Goal: Information Seeking & Learning: Learn about a topic

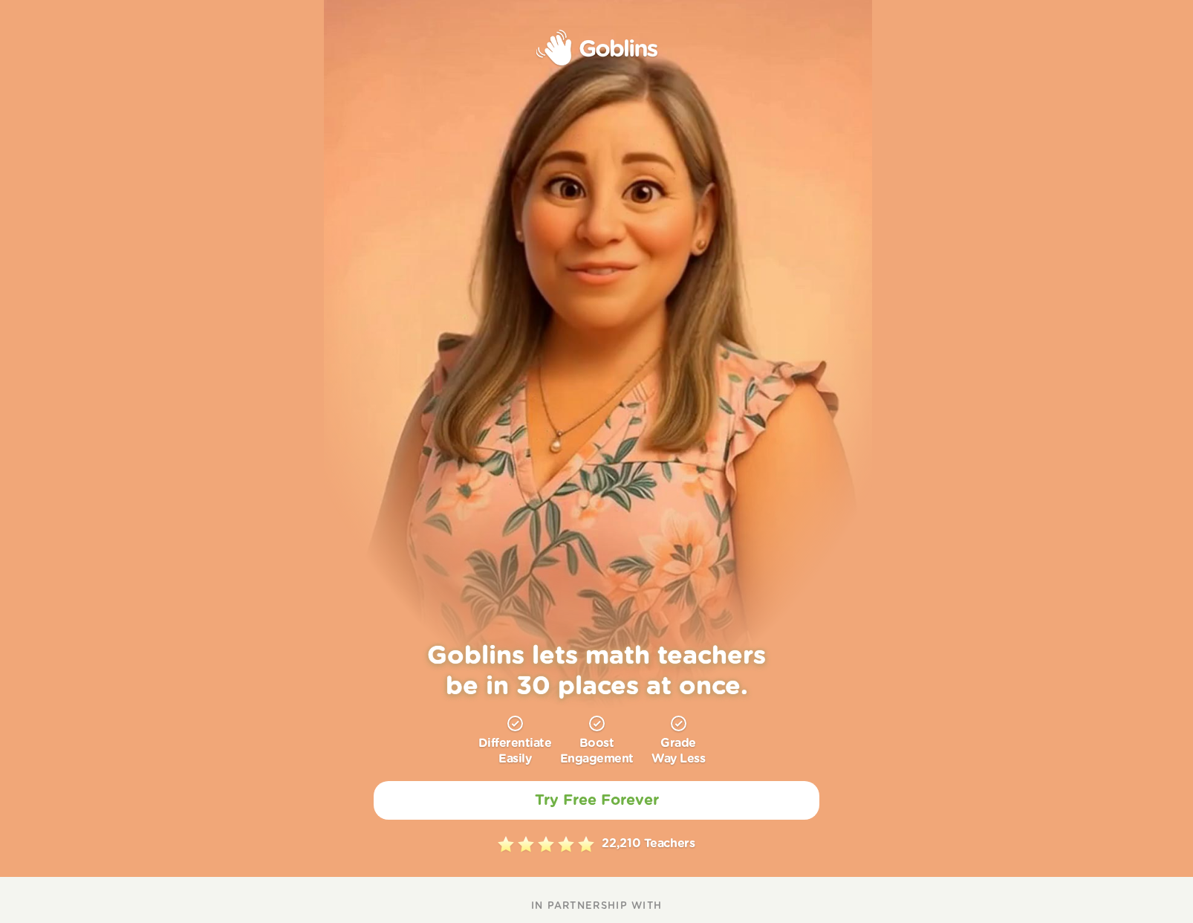
click at [666, 406] on video at bounding box center [598, 314] width 549 height 789
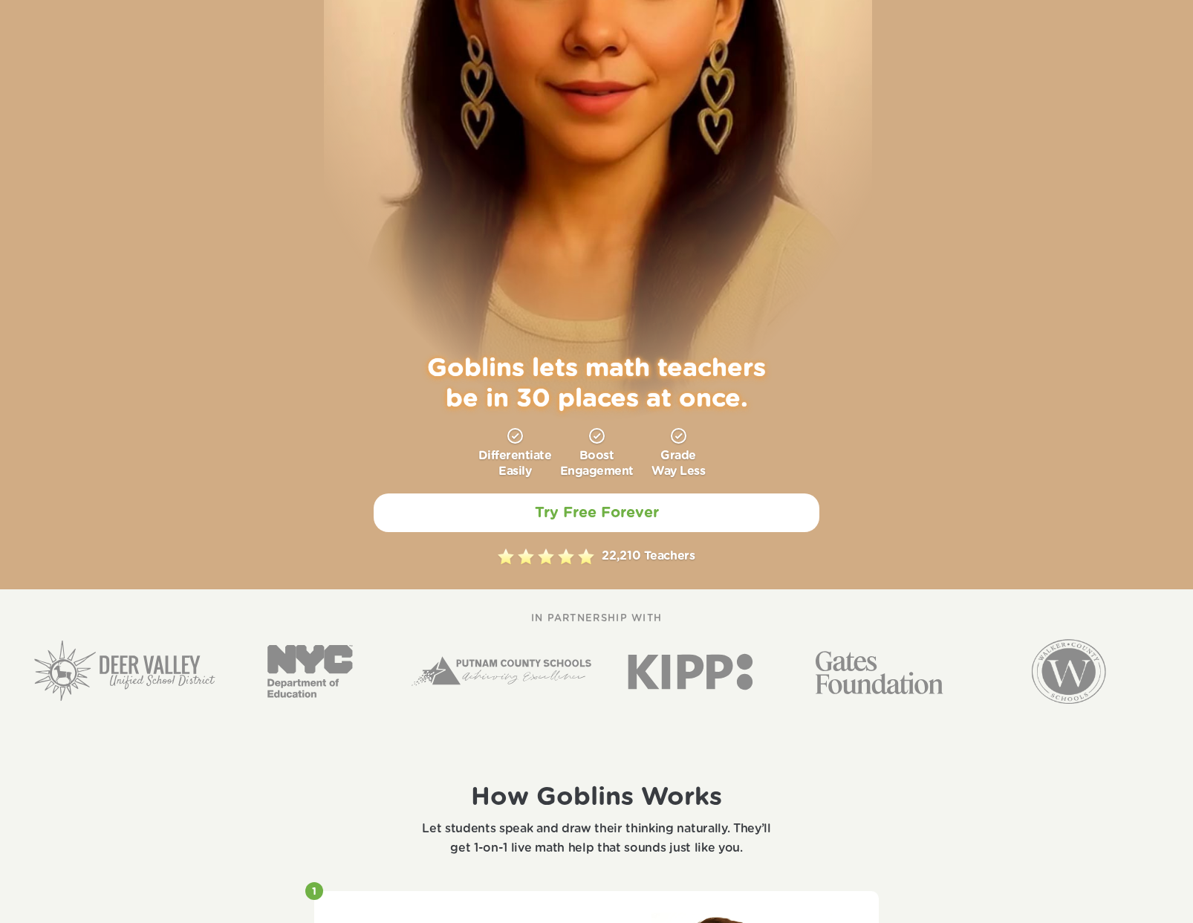
scroll to position [722, 0]
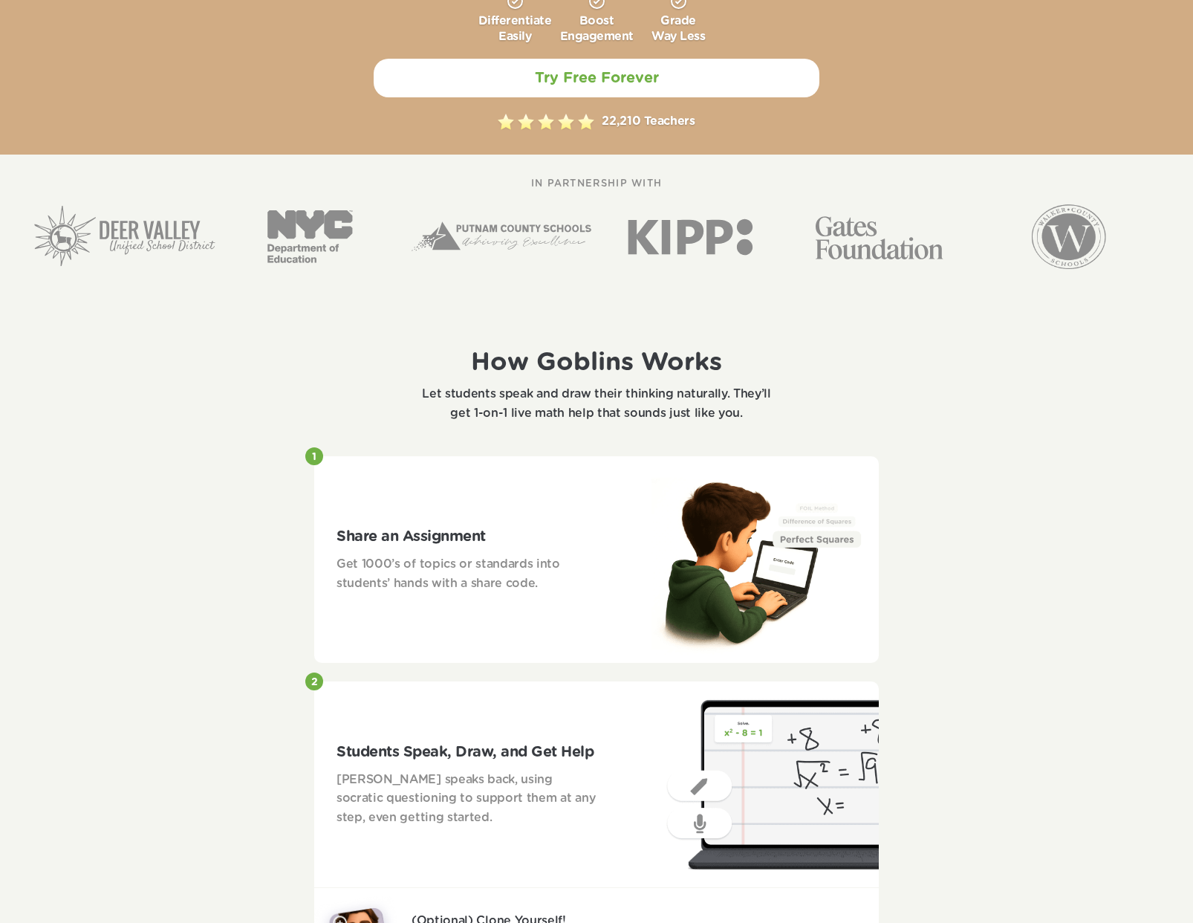
click at [629, 397] on p "Let students speak and draw their thinking naturally. They’ll get 1-on-1 live m…" at bounding box center [596, 404] width 371 height 38
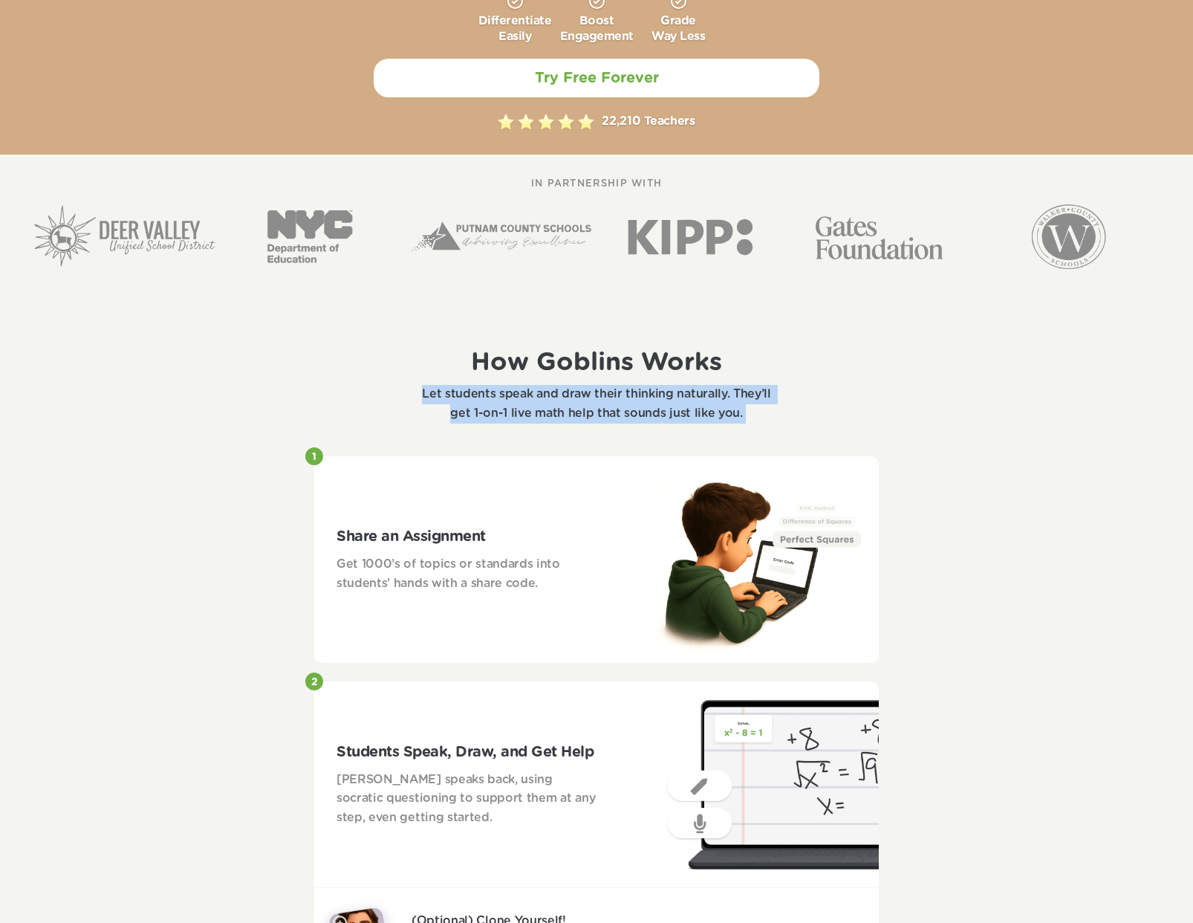
click at [629, 397] on p "Let students speak and draw their thinking naturally. They’ll get 1-on-1 live m…" at bounding box center [596, 404] width 371 height 38
click at [626, 413] on p "Let students speak and draw their thinking naturally. They’ll get 1-on-1 live m…" at bounding box center [596, 404] width 371 height 38
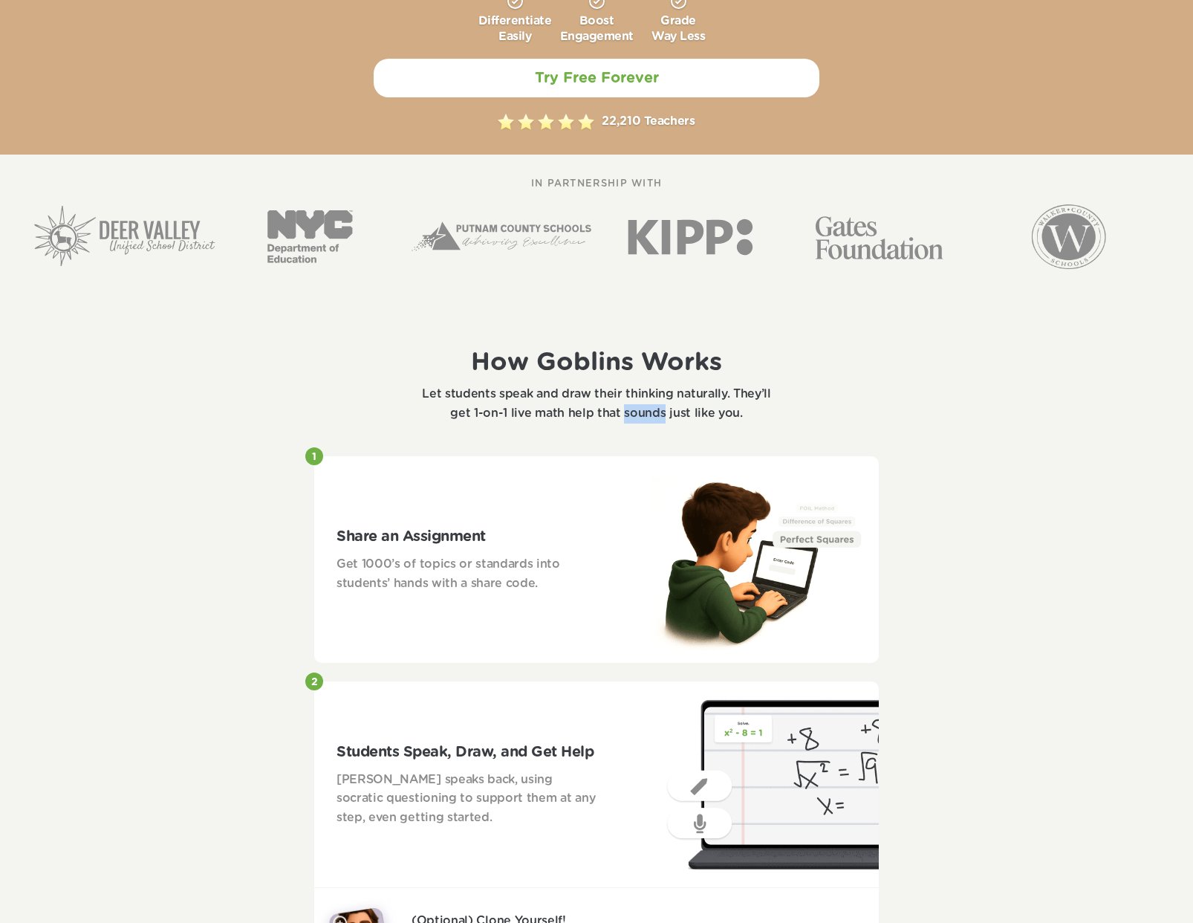
click at [626, 413] on p "Let students speak and draw their thinking naturally. They’ll get 1-on-1 live m…" at bounding box center [596, 404] width 371 height 38
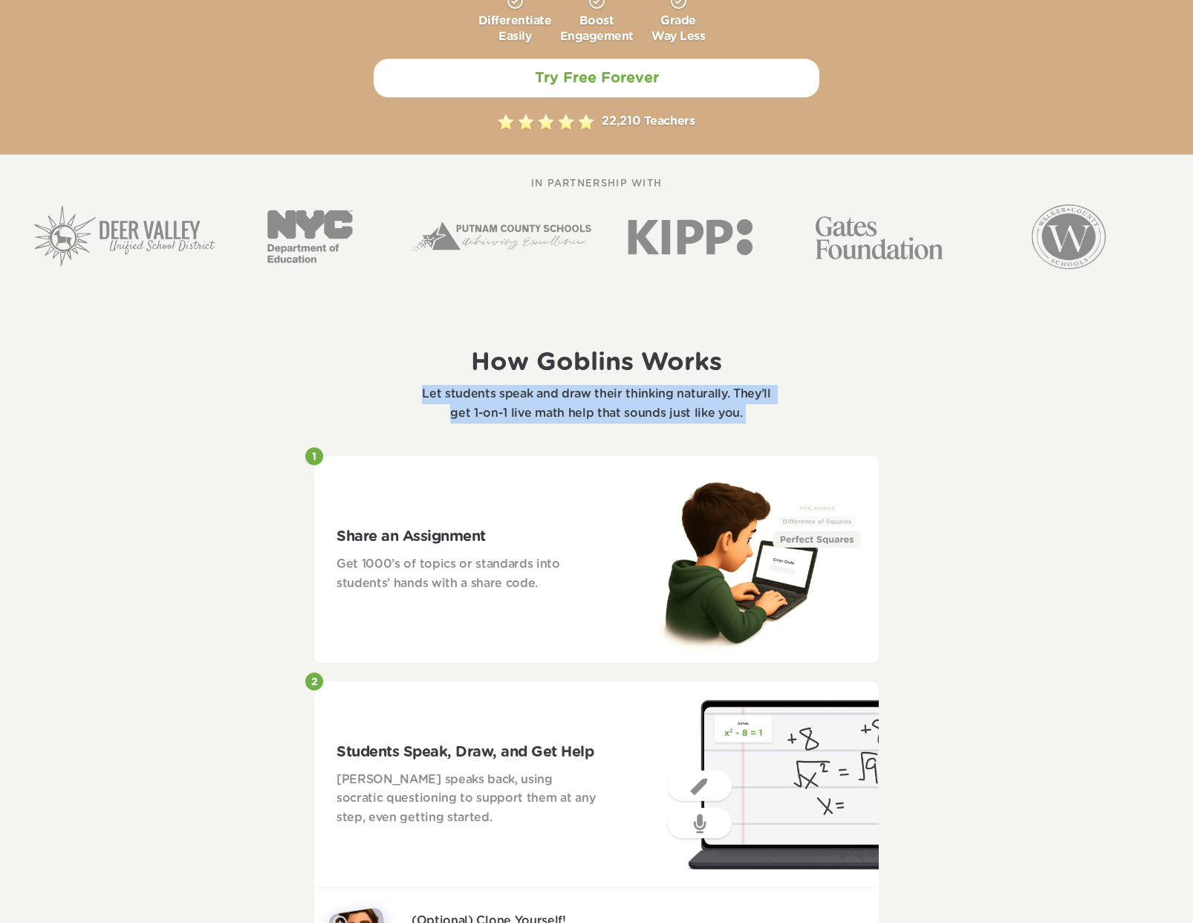
click at [626, 413] on p "Let students speak and draw their thinking naturally. They’ll get 1-on-1 live m…" at bounding box center [596, 404] width 371 height 38
click at [626, 399] on p "Let students speak and draw their thinking naturally. They’ll get 1-on-1 live m…" at bounding box center [596, 404] width 371 height 38
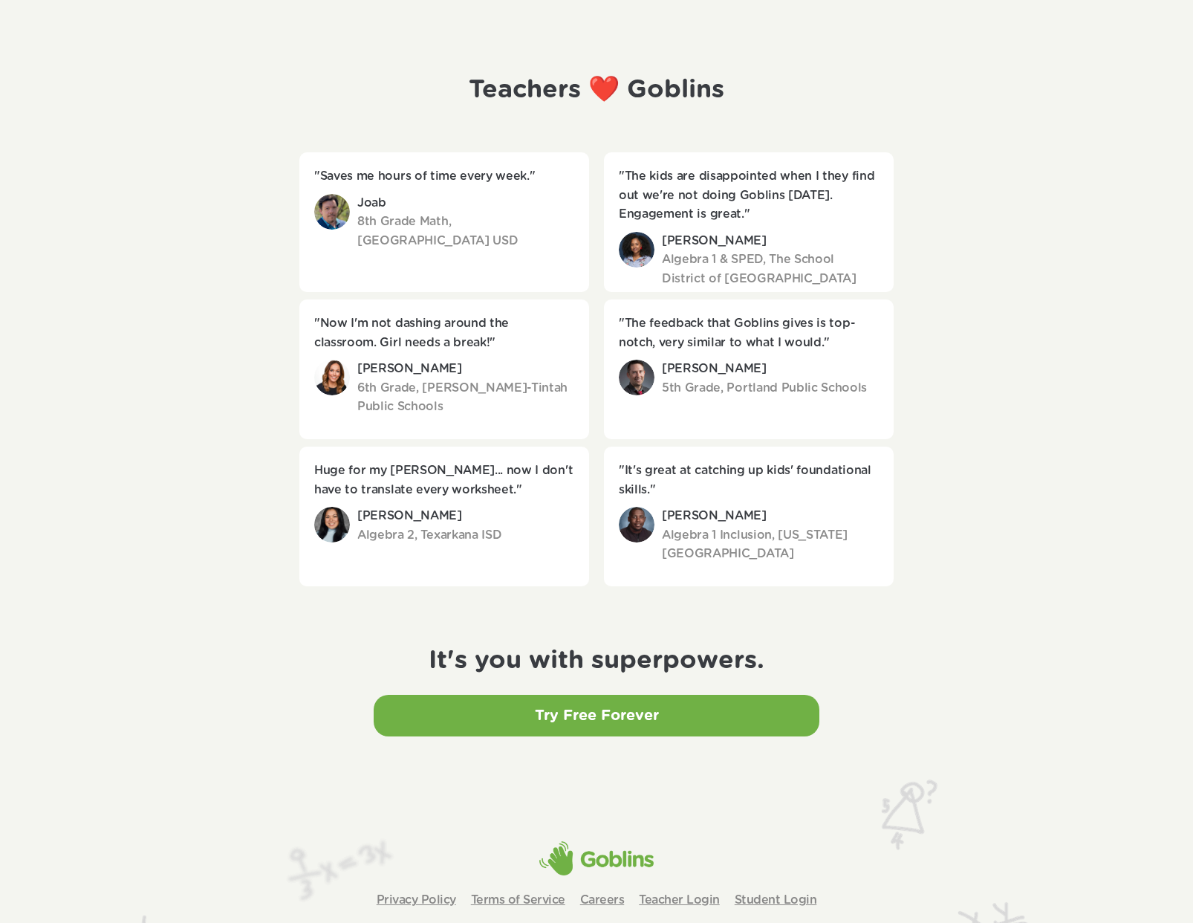
scroll to position [2363, 0]
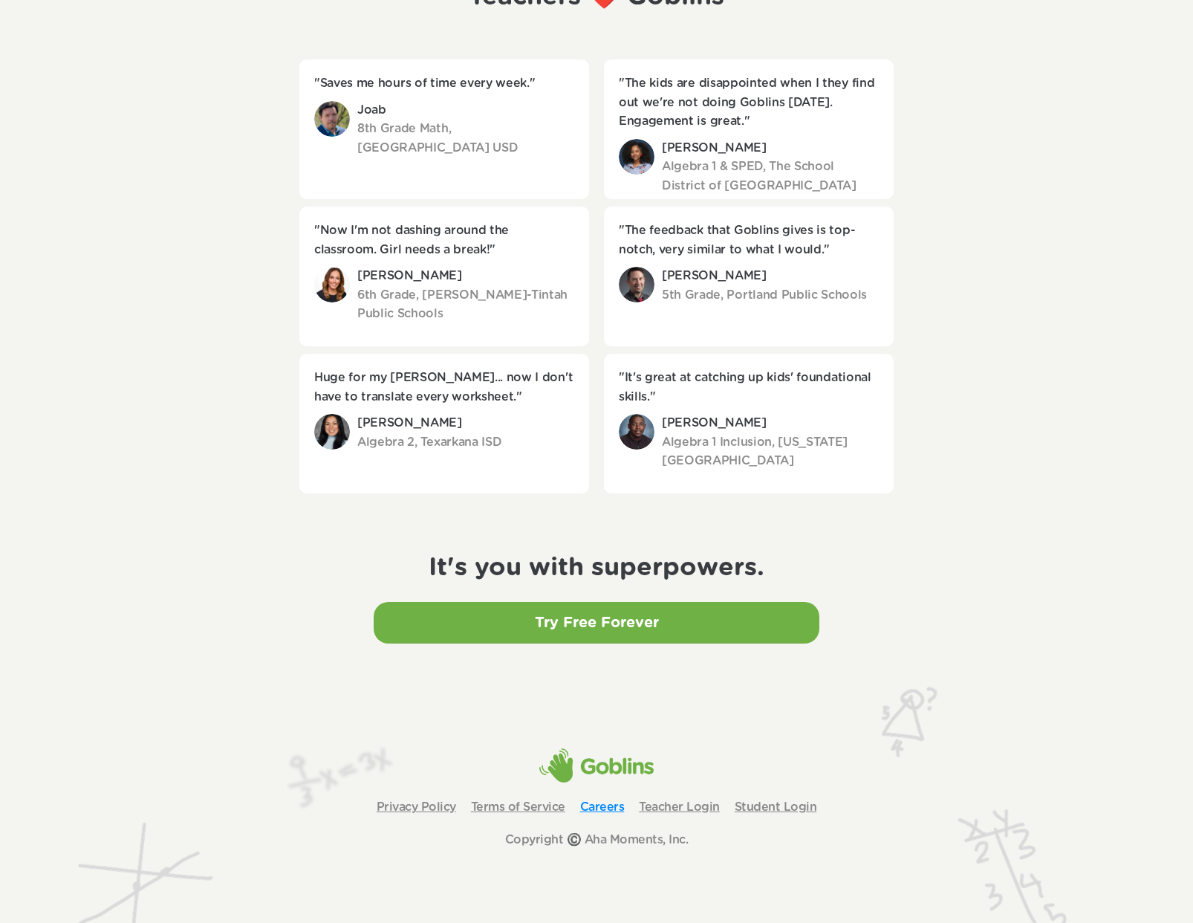
click at [607, 808] on link "Careers" at bounding box center [602, 807] width 45 height 12
